Goal: Download file/media

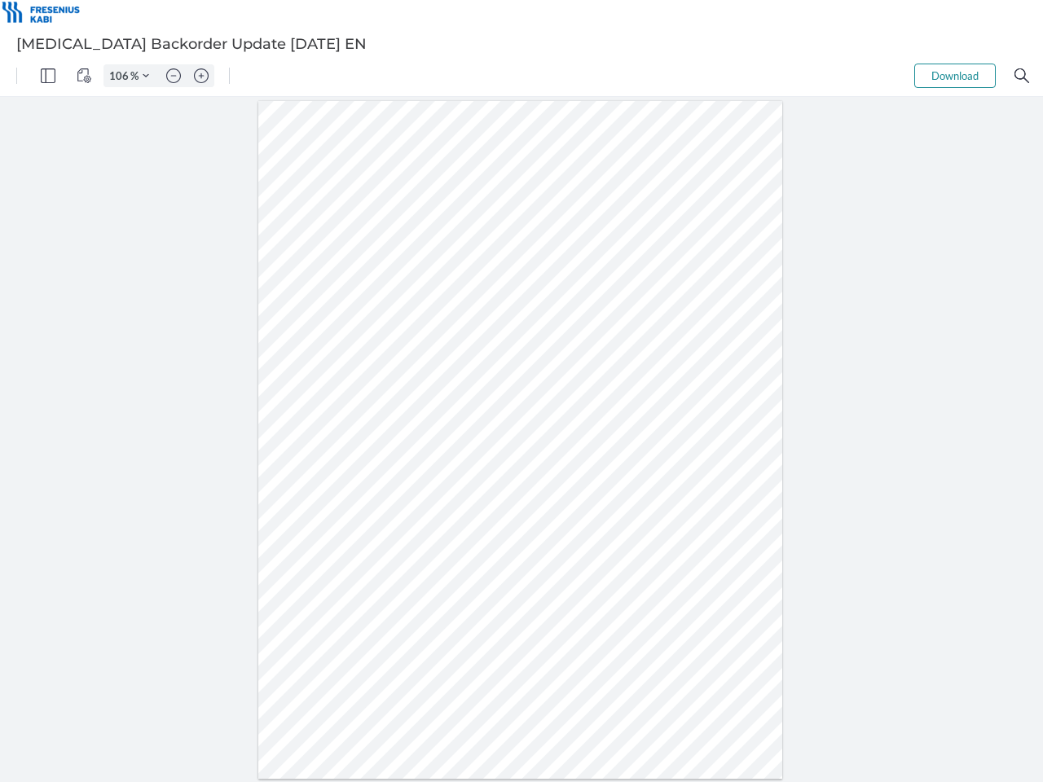
click at [48, 76] on img "Panel" at bounding box center [48, 75] width 15 height 15
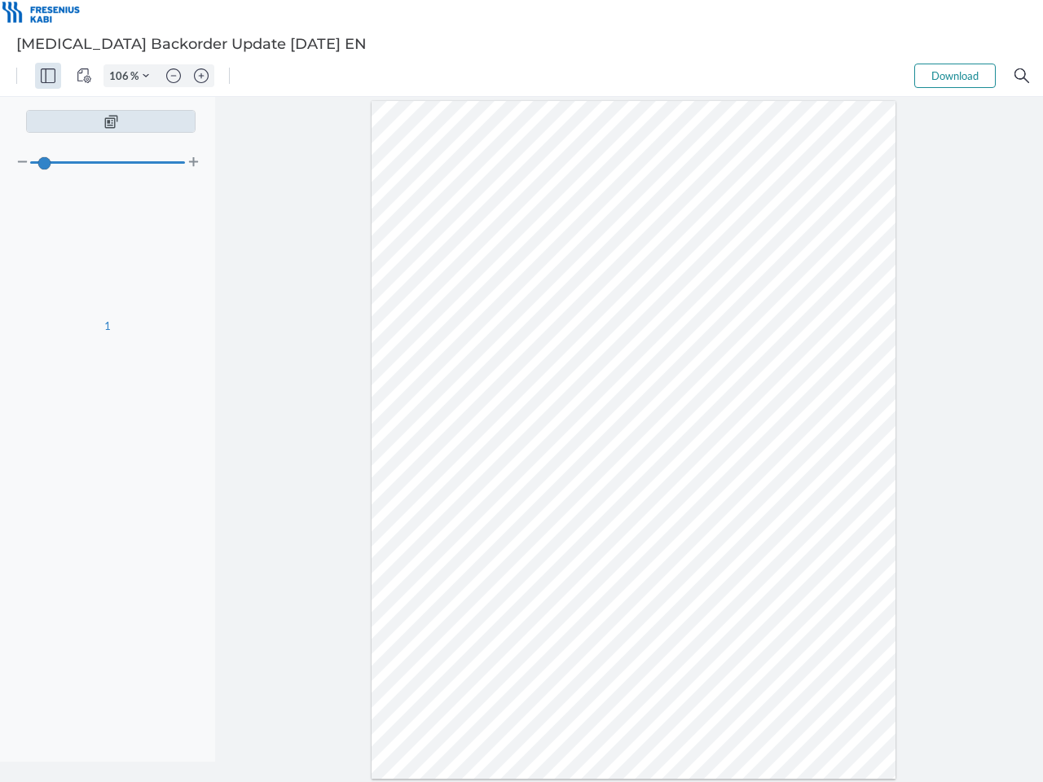
click at [84, 76] on img "View Controls" at bounding box center [84, 75] width 15 height 15
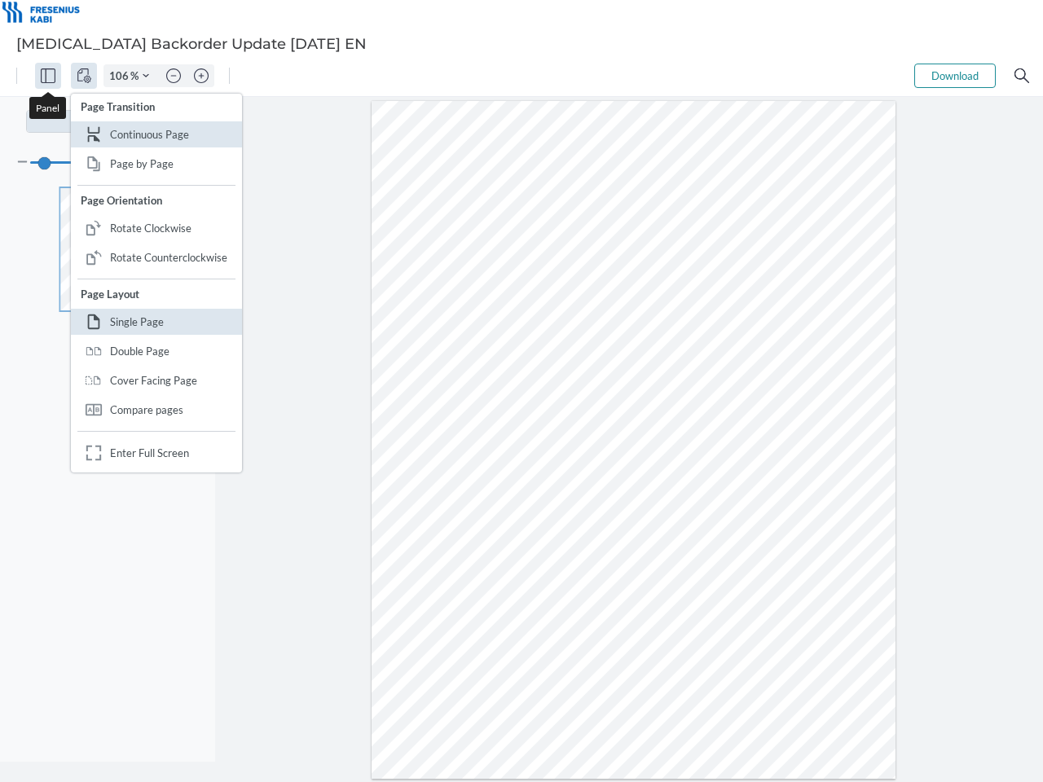
click at [121, 76] on input "106" at bounding box center [117, 75] width 26 height 15
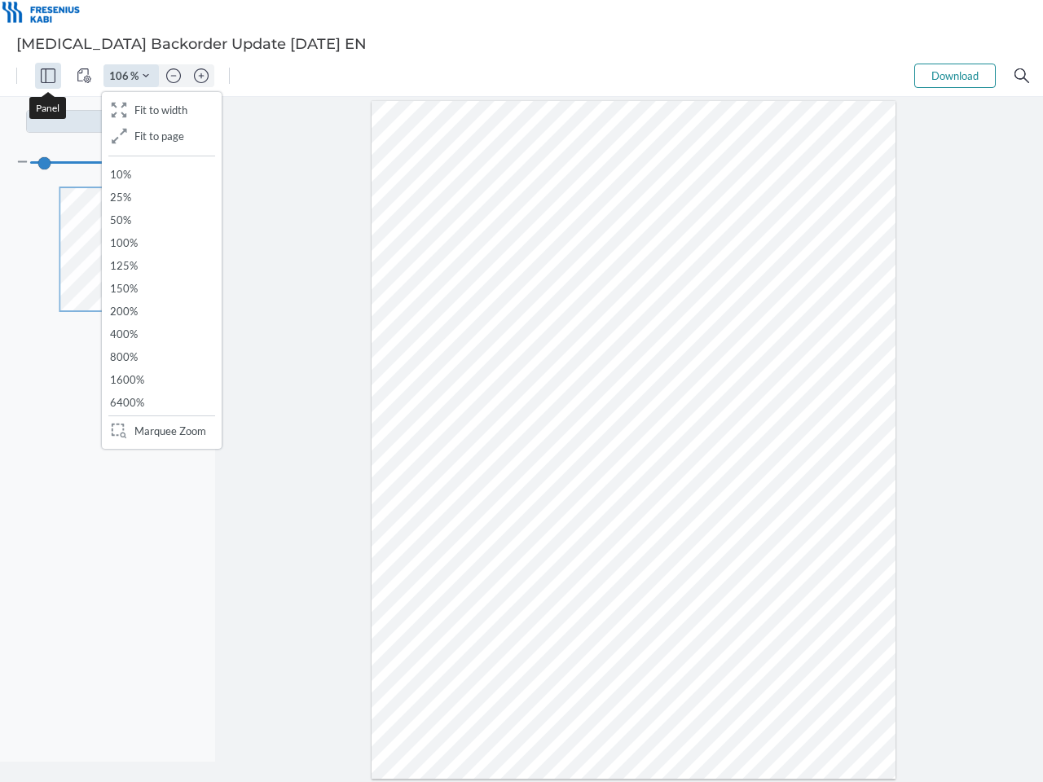
click at [146, 76] on img "Zoom Controls" at bounding box center [146, 76] width 7 height 7
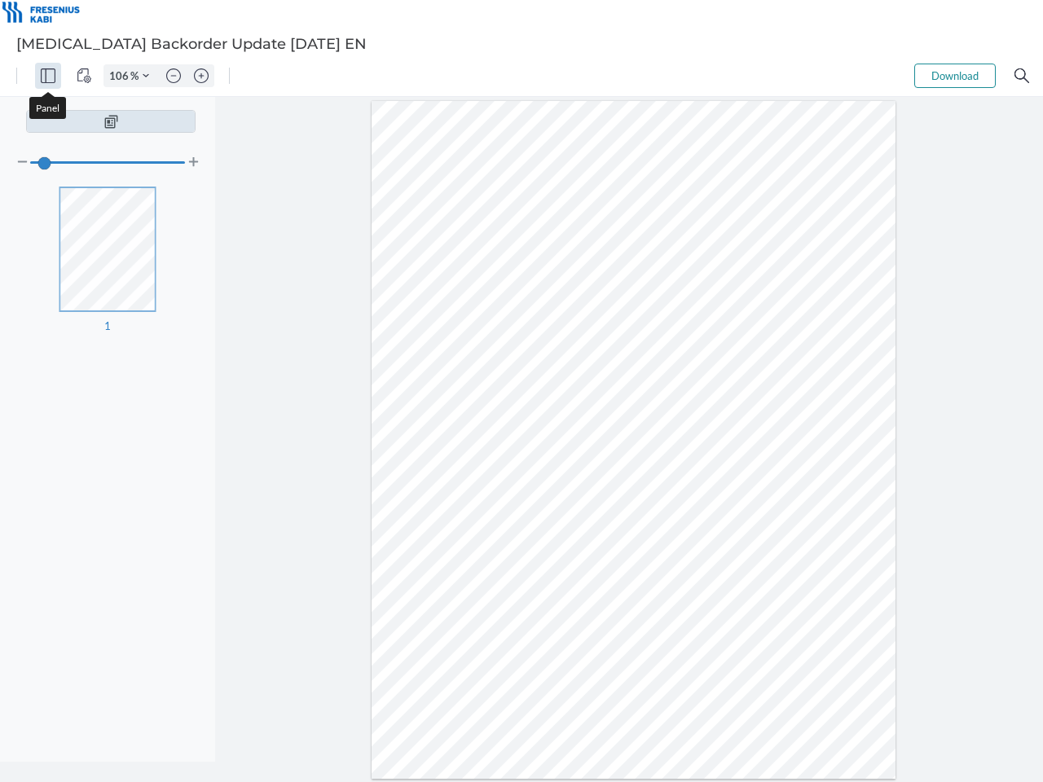
click at [174, 76] on img "Zoom out" at bounding box center [173, 75] width 15 height 15
click at [201, 76] on img "Zoom in" at bounding box center [201, 75] width 15 height 15
type input "106"
click at [955, 76] on button "Download" at bounding box center [954, 76] width 81 height 24
click at [1022, 76] on img "Search" at bounding box center [1022, 75] width 15 height 15
